Goal: Task Accomplishment & Management: Use online tool/utility

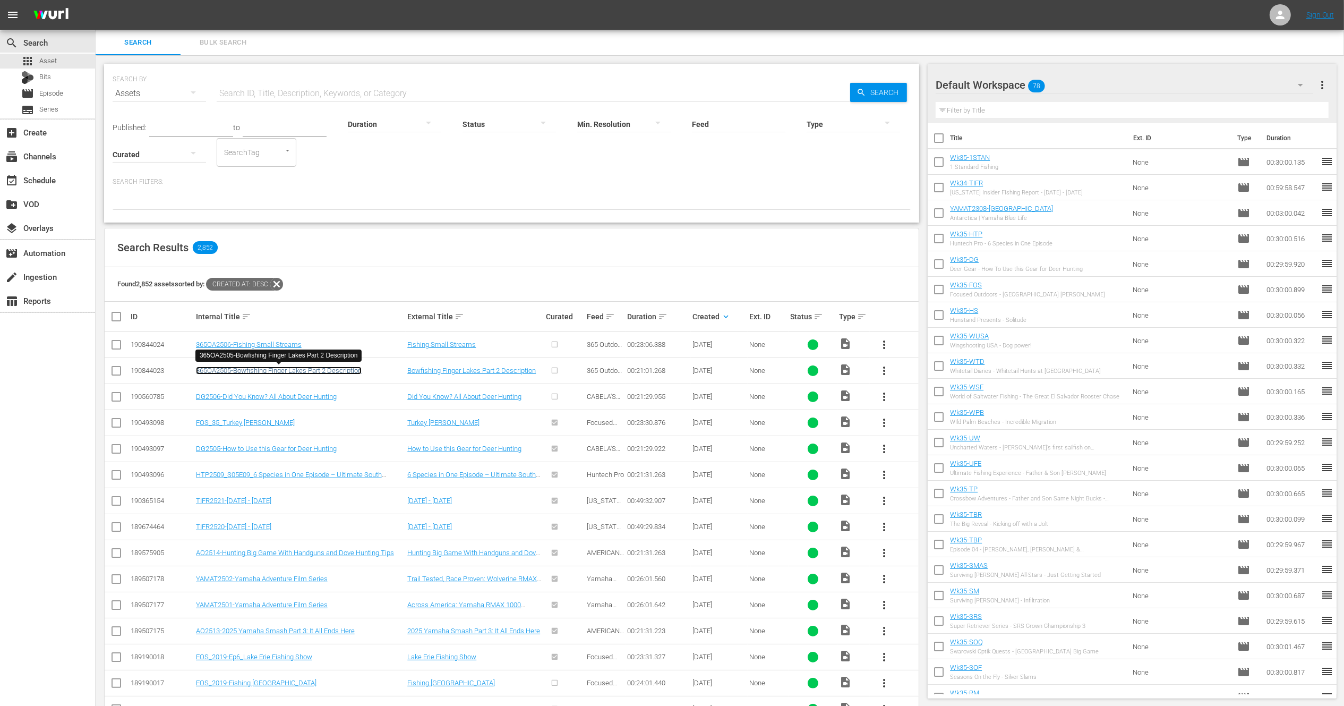
click at [346, 370] on link "365OA2505-Bowfishing Finger Lakes Part 2 Description" at bounding box center [279, 370] width 166 height 8
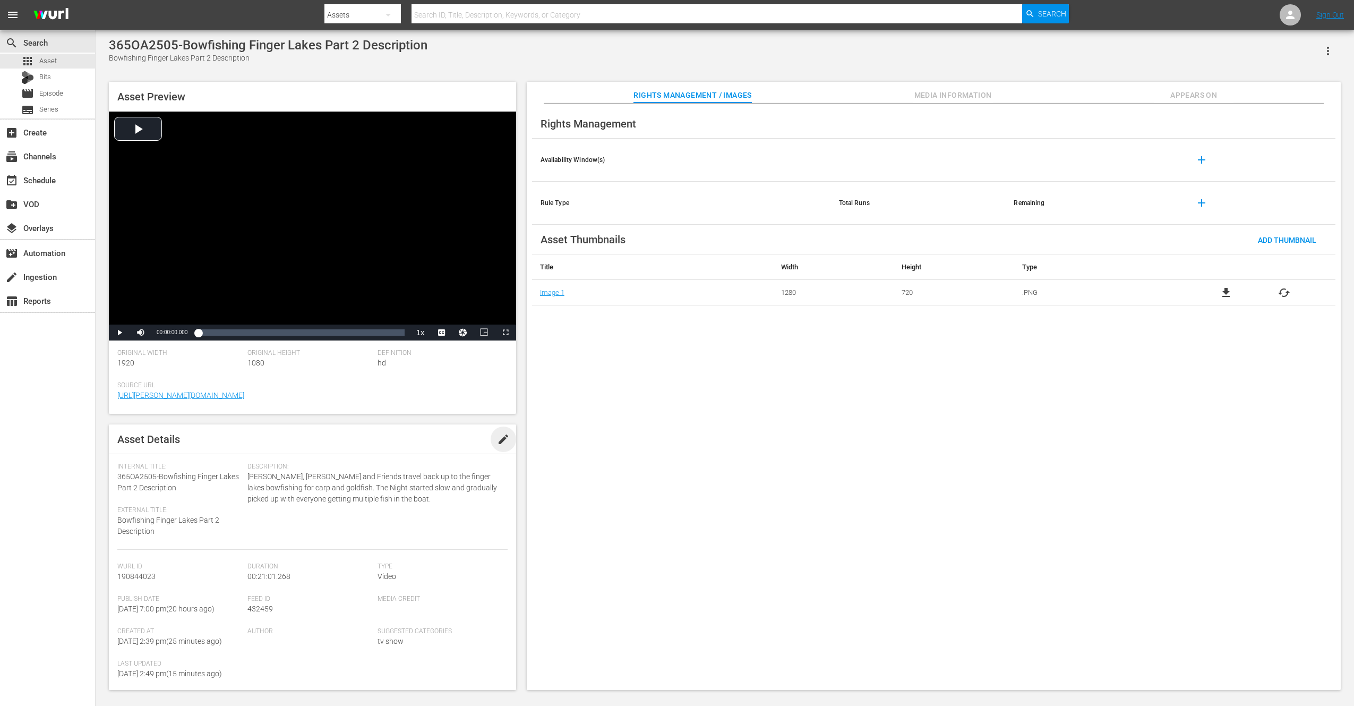
click at [499, 440] on span "edit" at bounding box center [503, 439] width 13 height 13
click at [148, 533] on textarea "Bowfishing Finger Lakes Part 2 Description" at bounding box center [177, 526] width 120 height 22
type textarea "Bowfishing Finger Lakes Part 2"
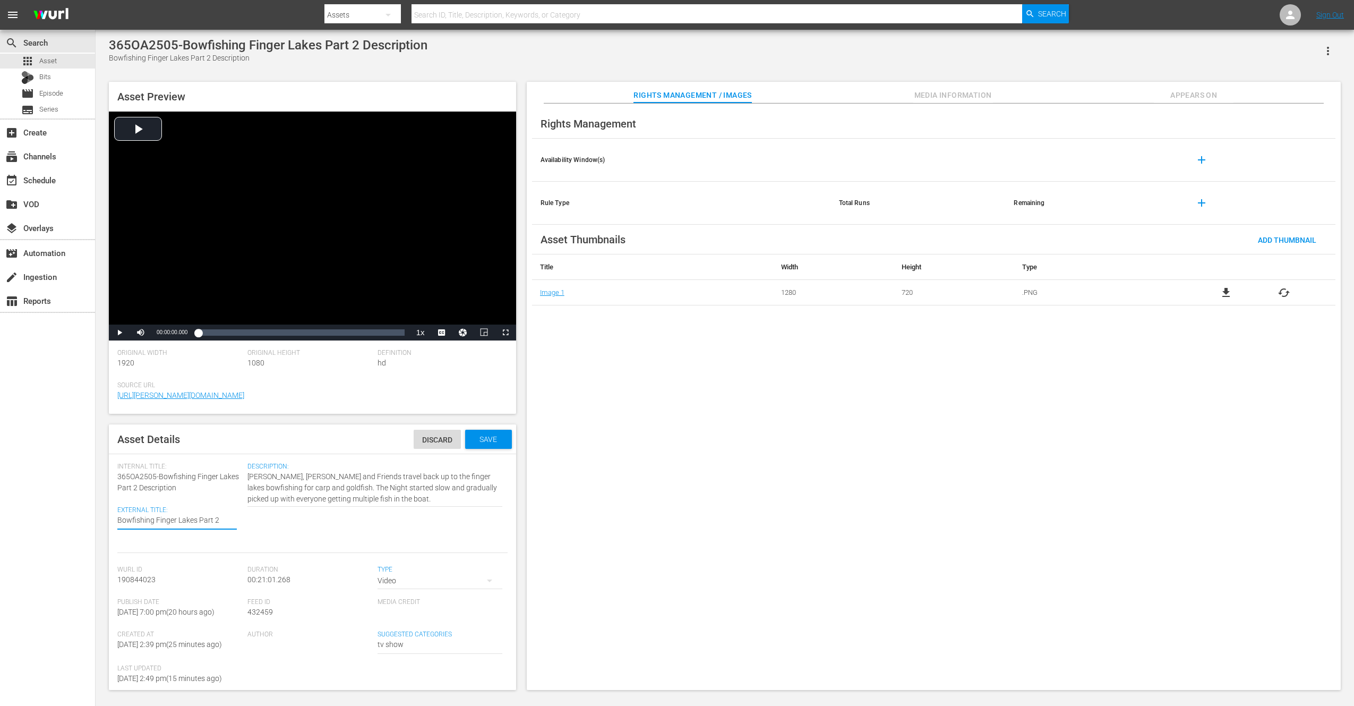
click at [194, 479] on span "365OA2505-Bowfishing Finger Lakes Part 2 Description" at bounding box center [178, 482] width 122 height 20
click at [165, 486] on span "365OA2505-Bowfishing Finger Lakes Part 2 Description" at bounding box center [178, 482] width 122 height 20
click at [157, 487] on span "365OA2505-Bowfishing Finger Lakes Part 2 Description" at bounding box center [178, 482] width 122 height 20
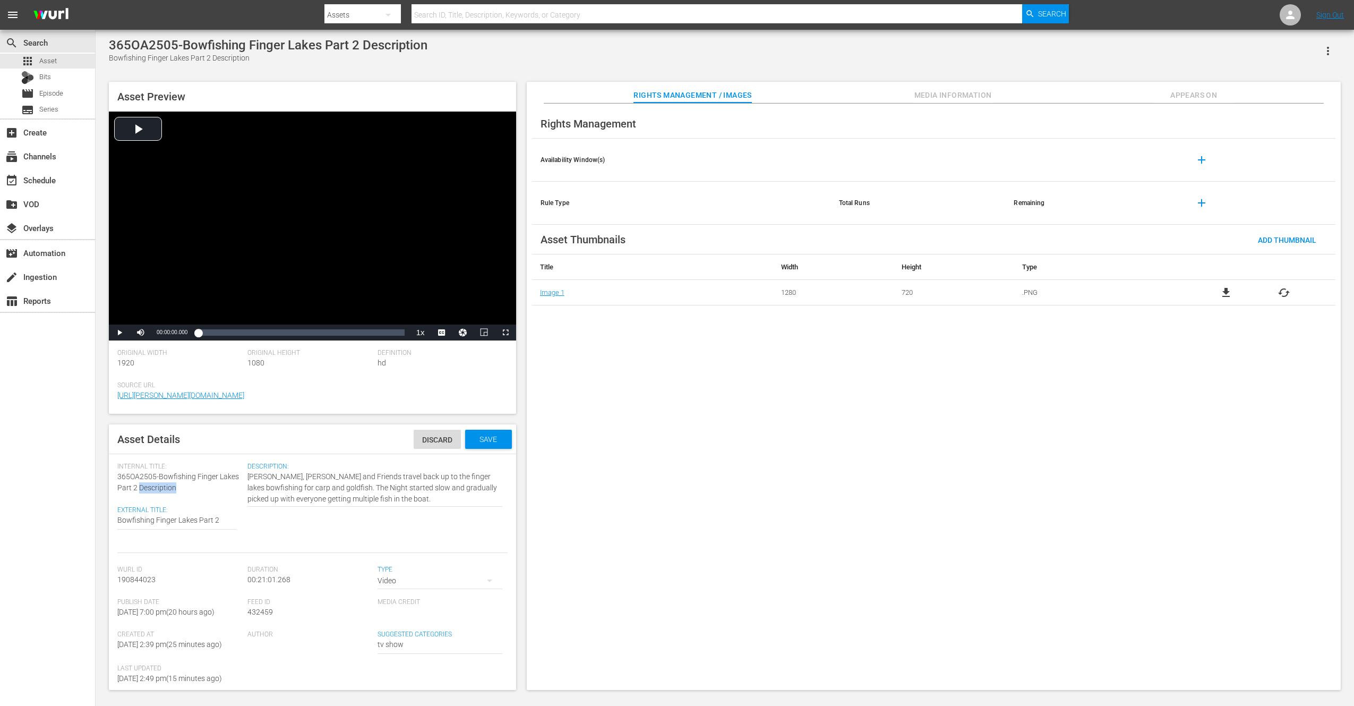
click at [157, 487] on span "365OA2505-Bowfishing Finger Lakes Part 2 Description" at bounding box center [178, 482] width 122 height 20
click at [488, 437] on span "Save" at bounding box center [488, 439] width 35 height 8
click at [50, 62] on span "Asset" at bounding box center [48, 61] width 18 height 11
